Goal: Subscribe to service/newsletter

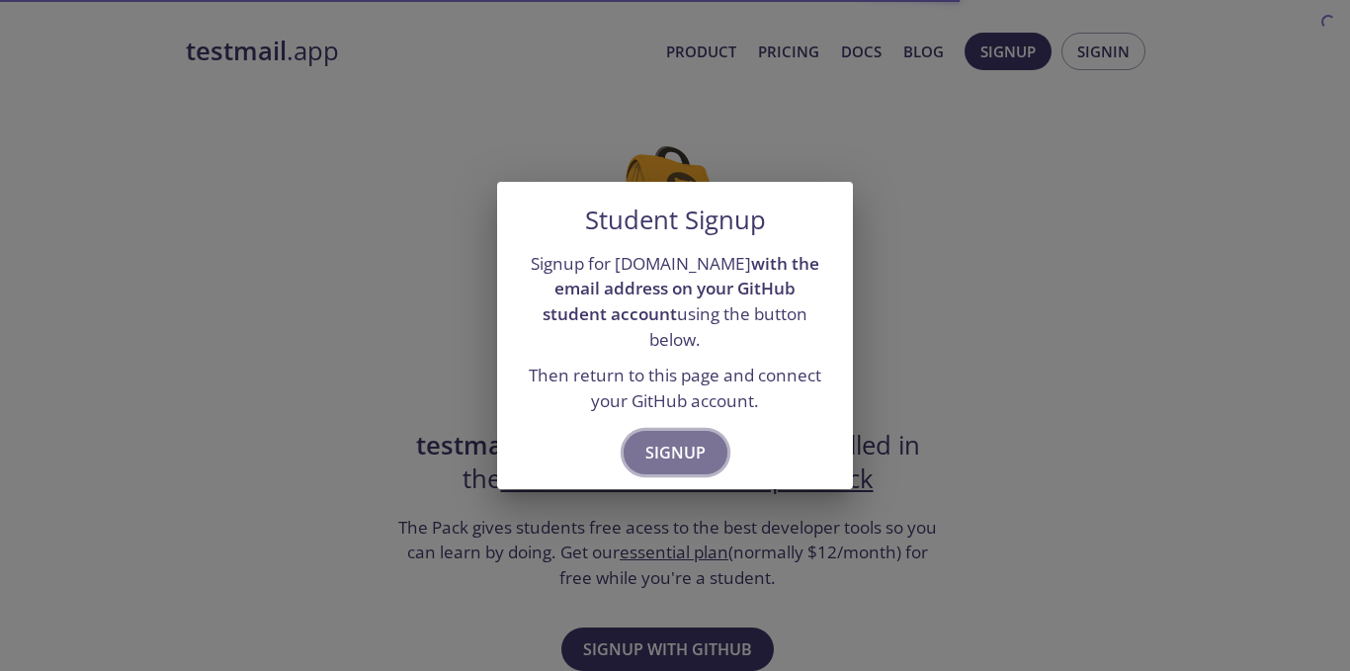
click at [695, 442] on span "Signup" at bounding box center [676, 453] width 60 height 28
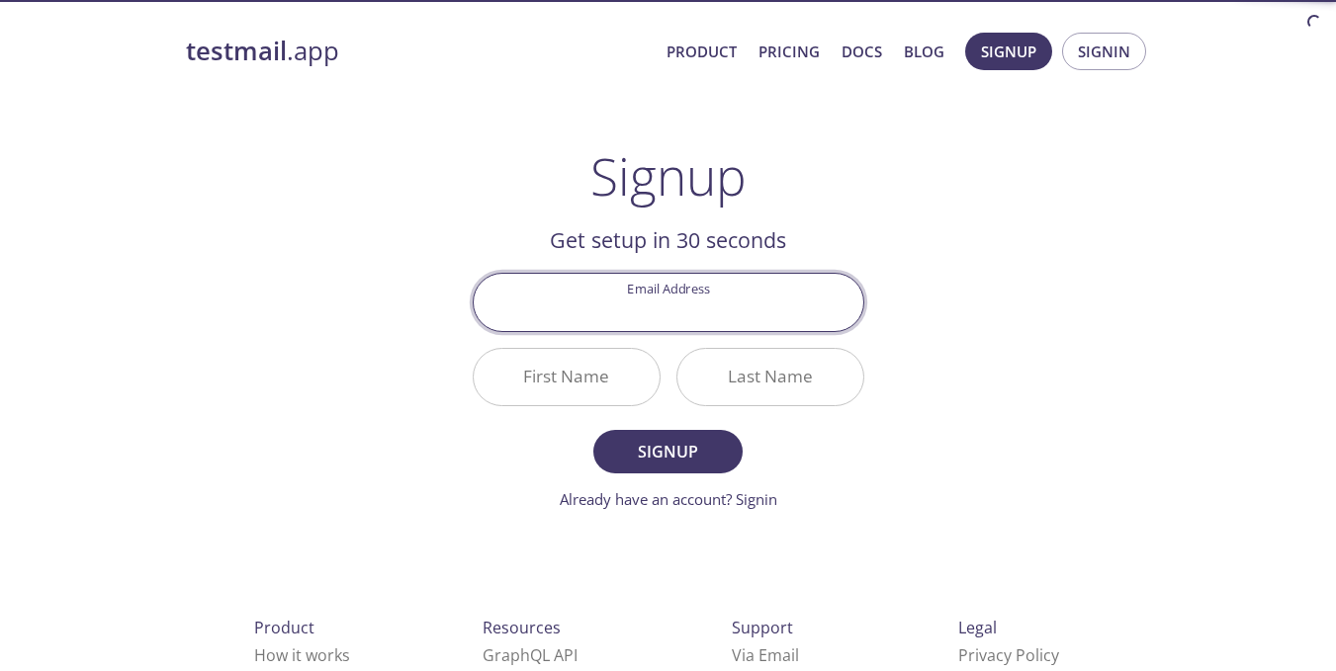
click at [710, 320] on input "Email Address" at bounding box center [669, 302] width 390 height 56
drag, startPoint x: 710, startPoint y: 320, endPoint x: 713, endPoint y: 305, distance: 15.1
click at [712, 316] on input "Email Address" at bounding box center [669, 302] width 390 height 56
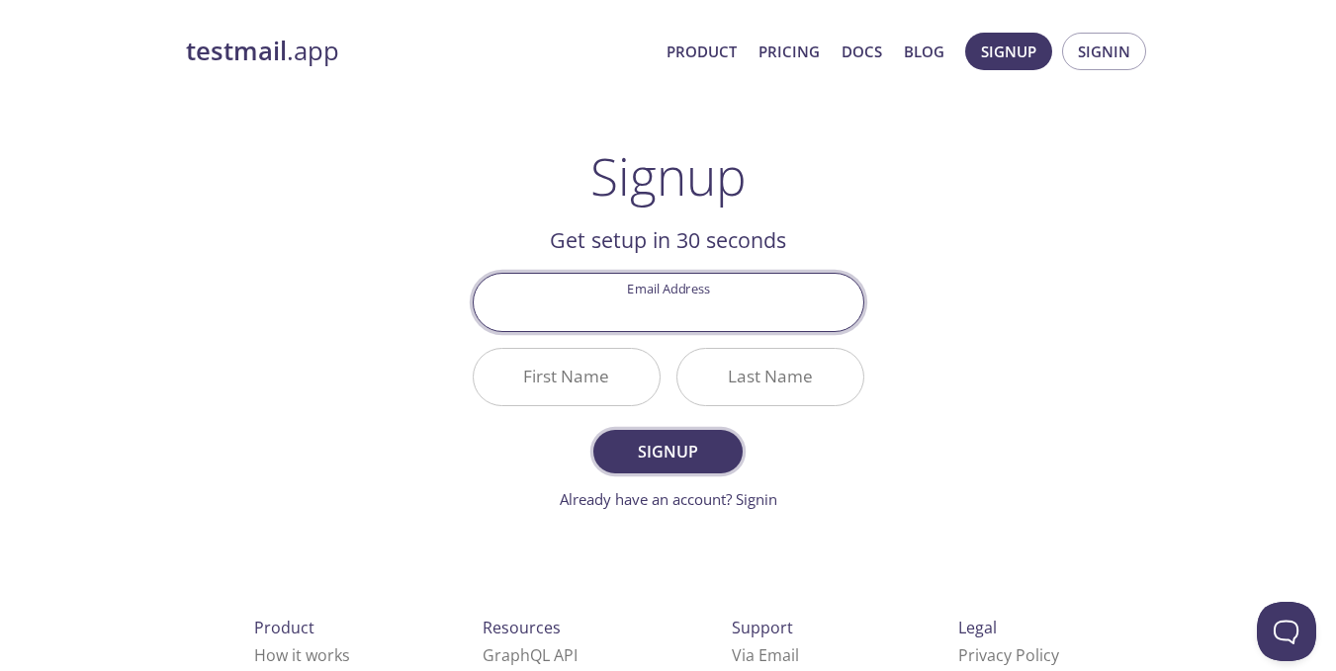
click at [635, 440] on span "Signup" at bounding box center [667, 452] width 105 height 28
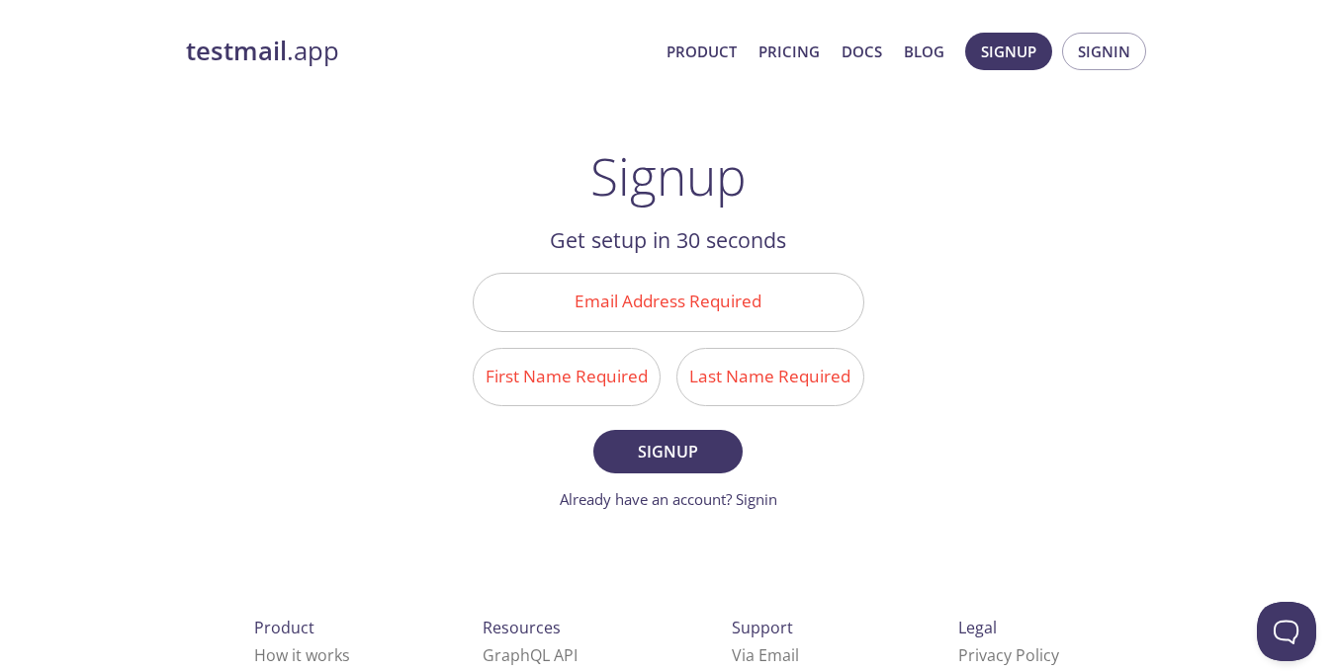
click at [311, 76] on div "testmail .app Product Pricing Docs Blog Signup Signin" at bounding box center [668, 51] width 965 height 63
click at [704, 60] on link "Product" at bounding box center [701, 52] width 70 height 26
